Goal: Information Seeking & Learning: Find specific page/section

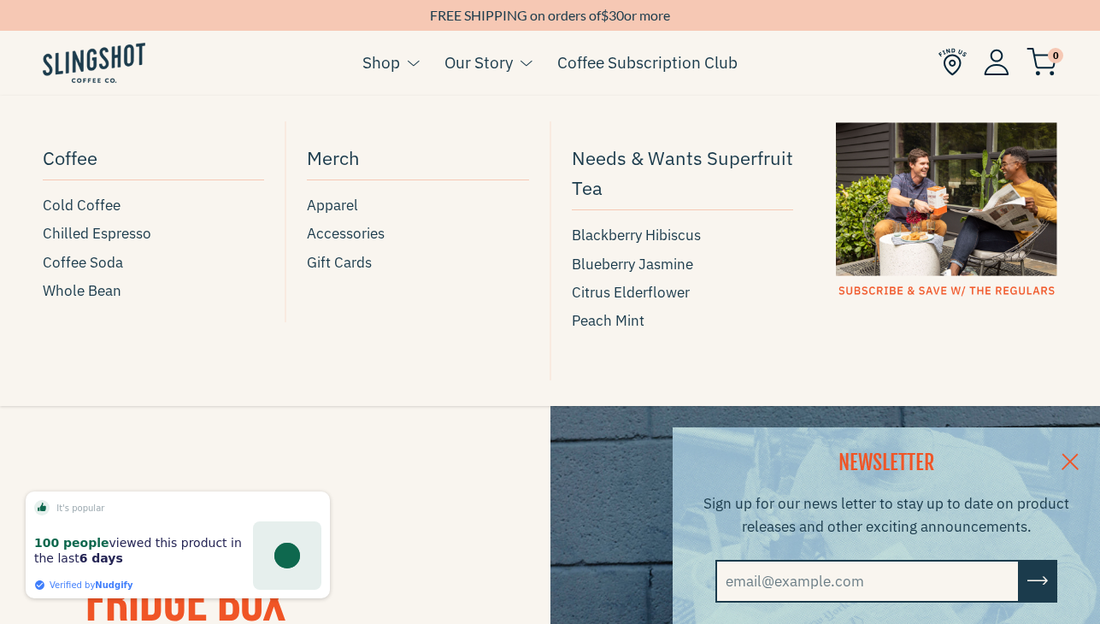
click at [404, 61] on button at bounding box center [409, 63] width 19 height 22
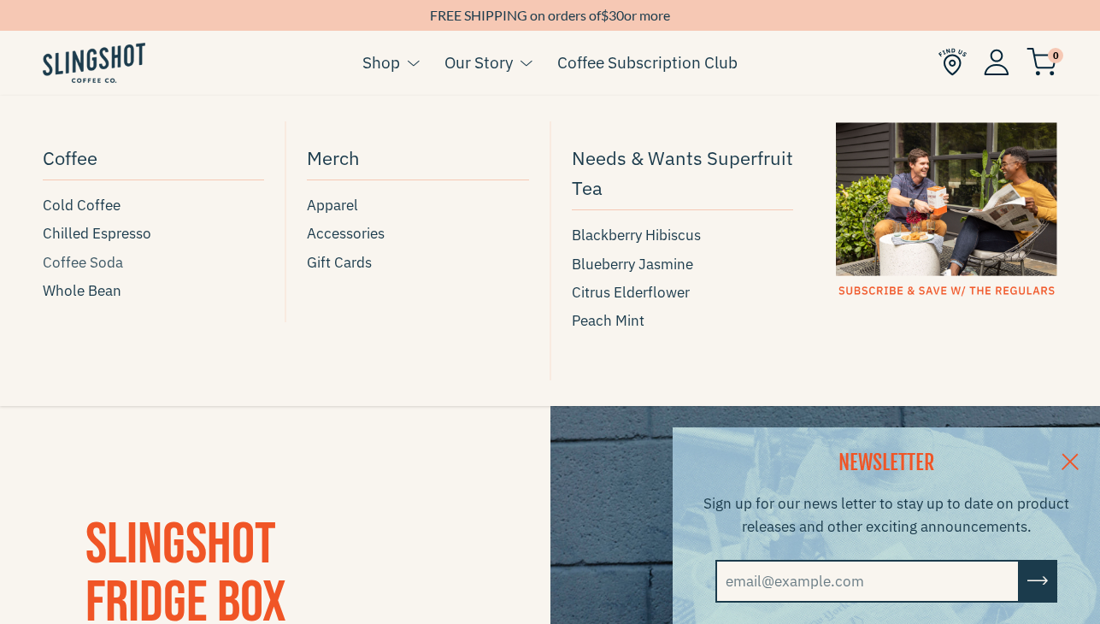
click at [99, 262] on span "Coffee Soda" at bounding box center [83, 262] width 80 height 23
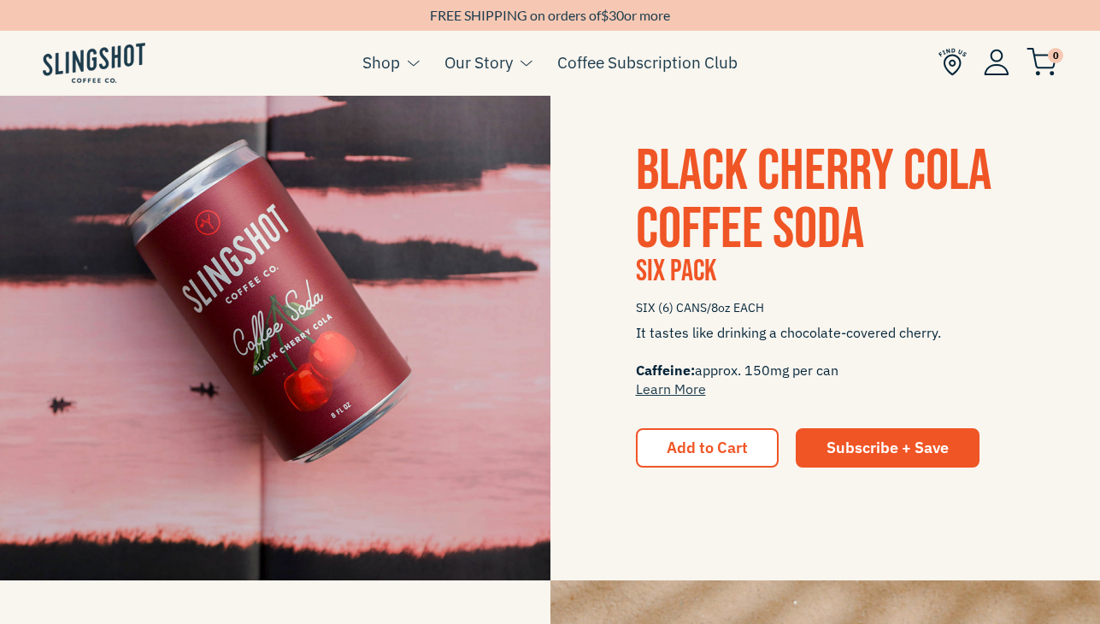
scroll to position [907, 0]
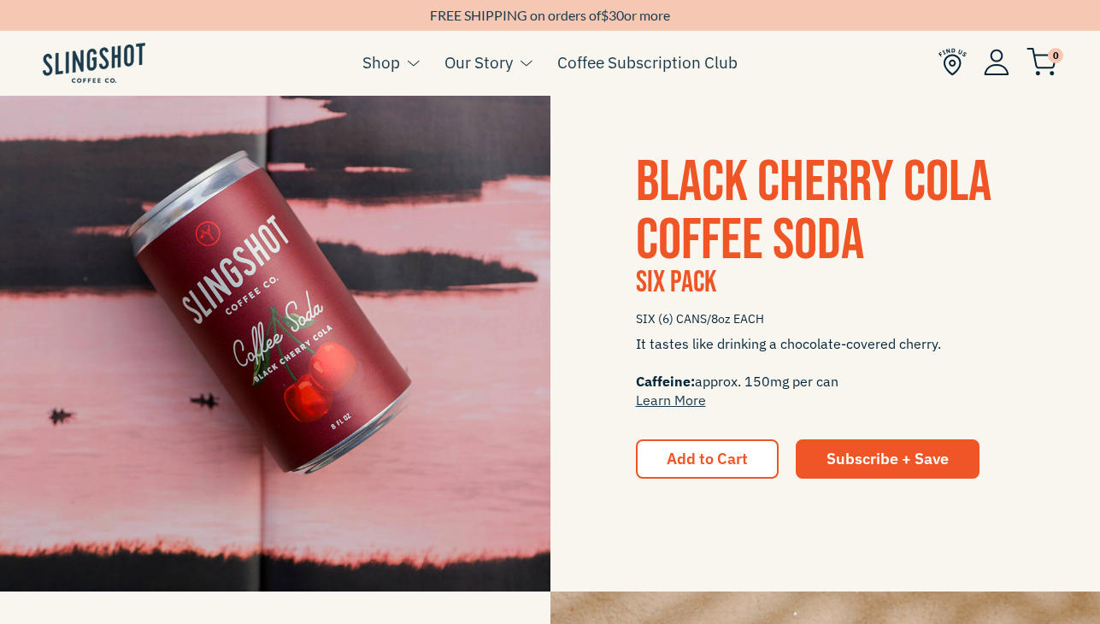
click at [949, 63] on img at bounding box center [952, 62] width 28 height 28
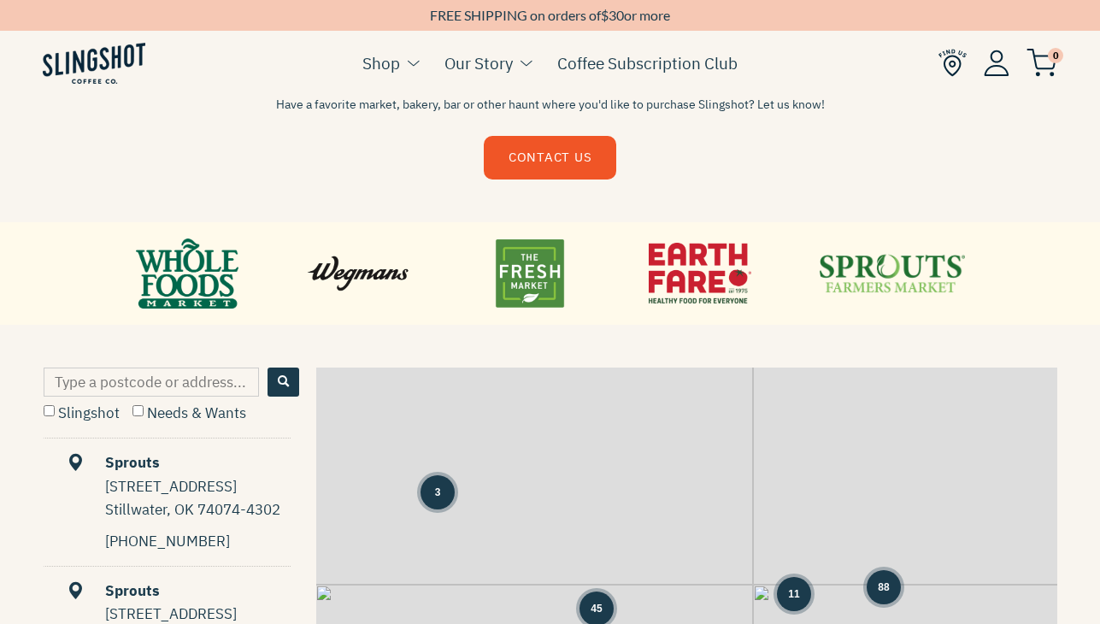
scroll to position [594, 0]
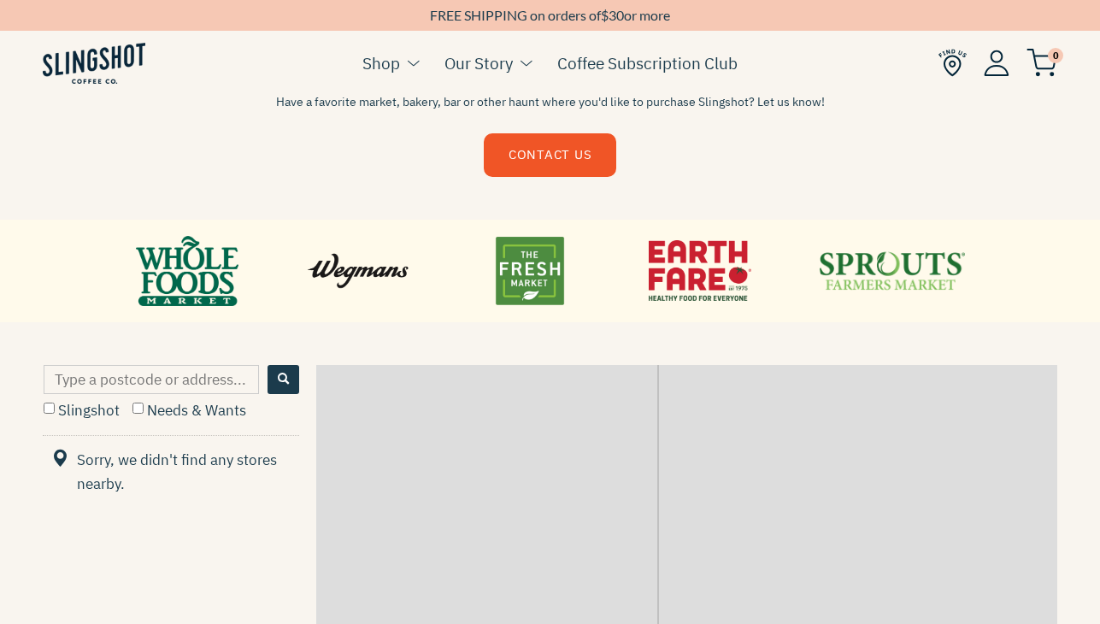
click at [191, 374] on input "Type a postcode or address..." at bounding box center [151, 379] width 215 height 29
type input "97213"
click at [75, 412] on label "Slingshot" at bounding box center [82, 410] width 76 height 19
click at [55, 412] on input "Slingshot" at bounding box center [49, 407] width 11 height 11
checkbox input "true"
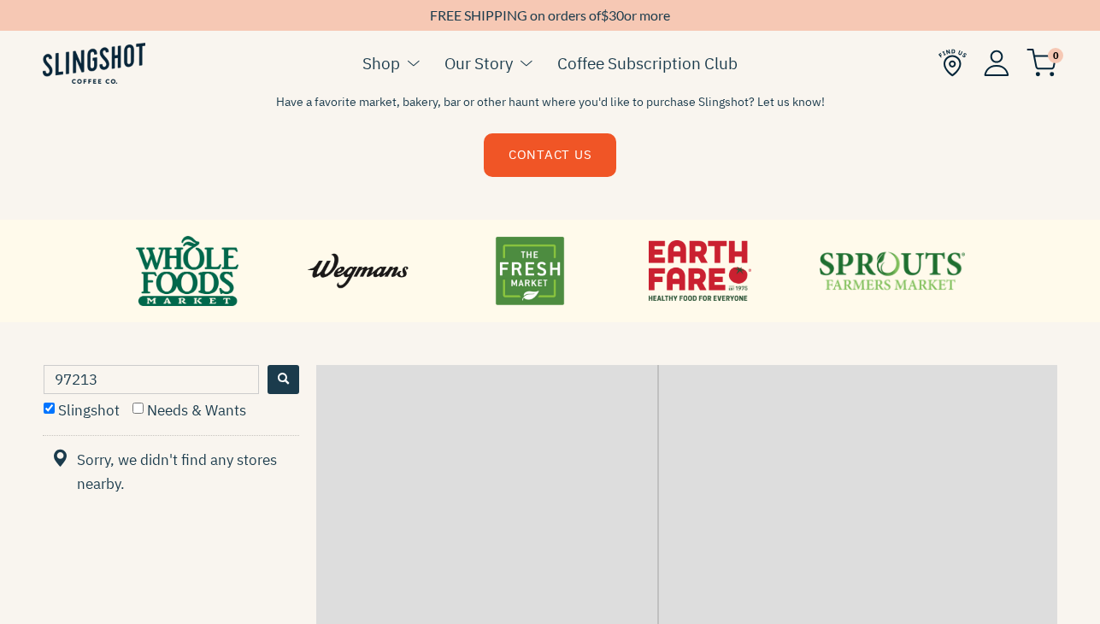
click at [291, 384] on button "Search" at bounding box center [283, 379] width 32 height 29
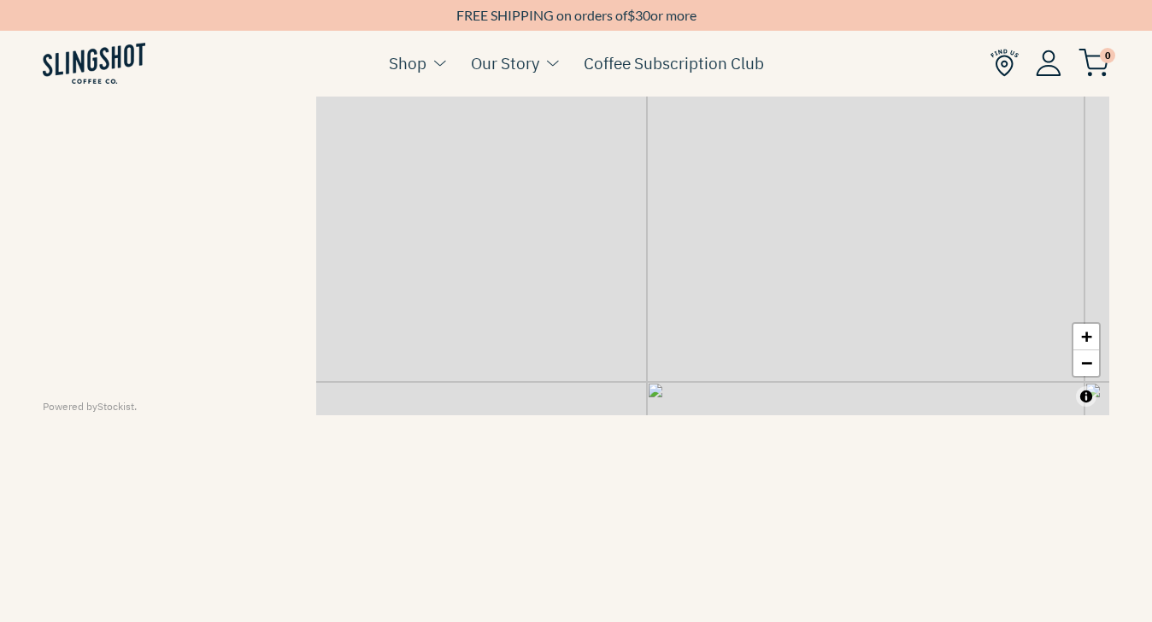
scroll to position [1071, 0]
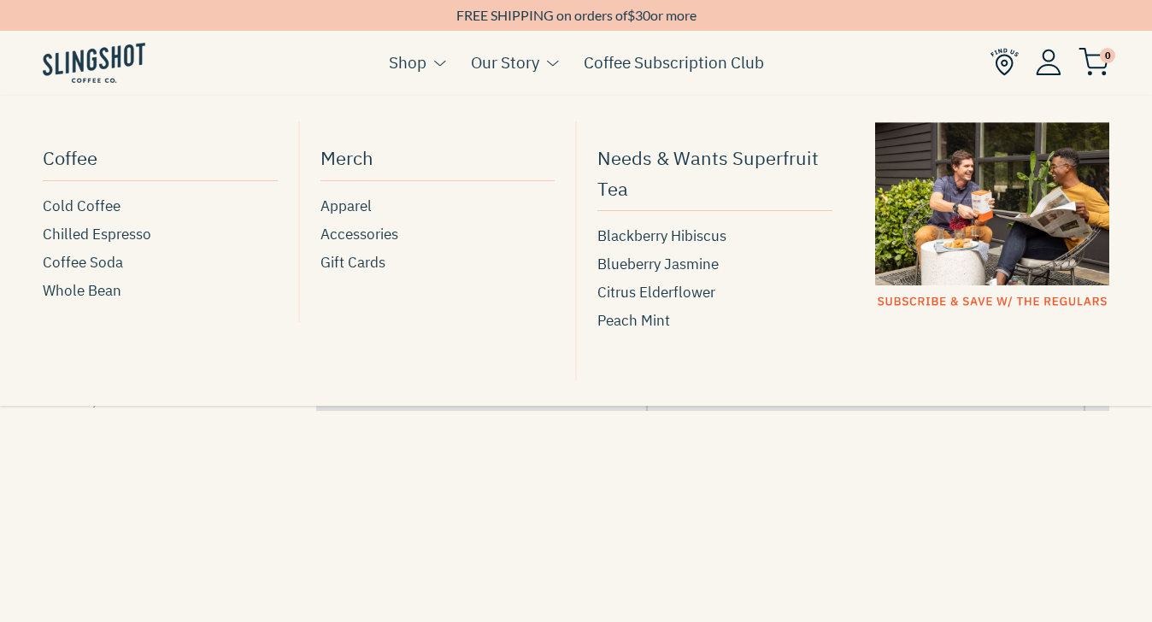
click at [428, 56] on button at bounding box center [435, 63] width 19 height 22
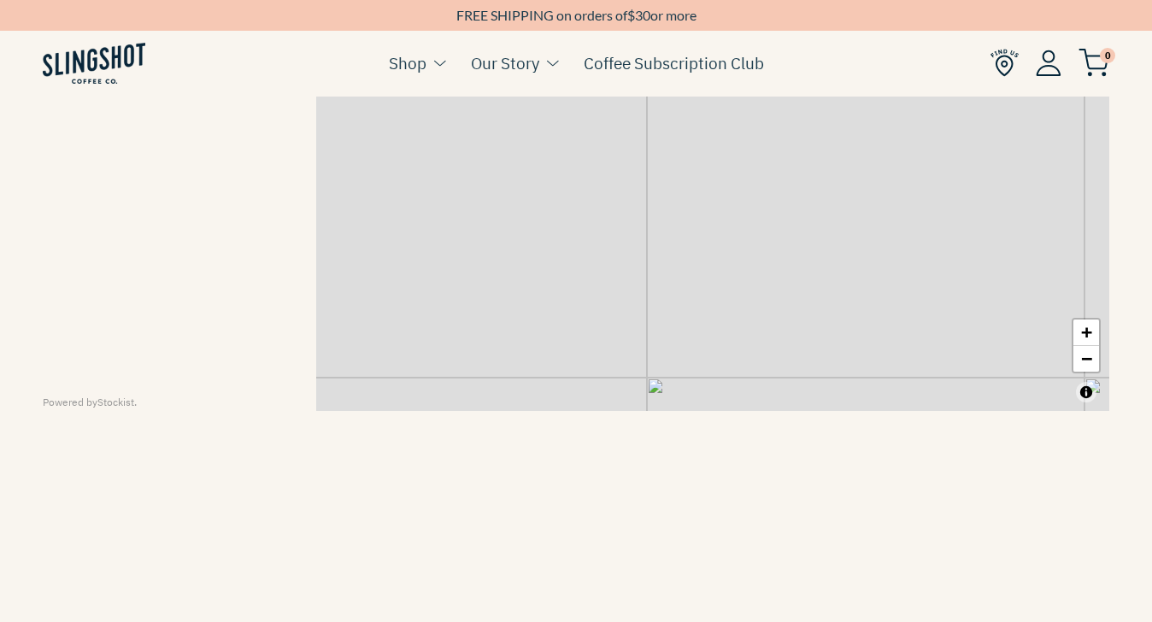
click at [91, 65] on img at bounding box center [94, 63] width 103 height 41
